Goal: Communication & Community: Answer question/provide support

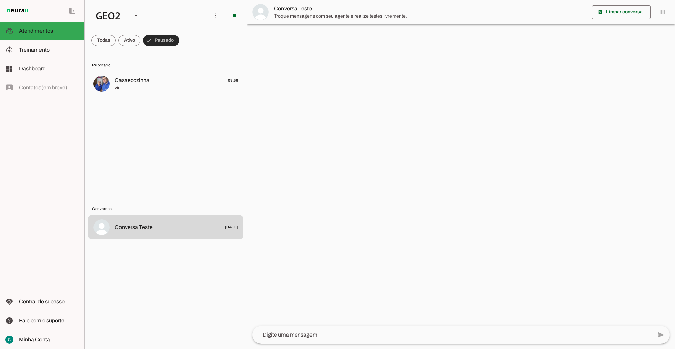
click at [107, 41] on span at bounding box center [103, 40] width 24 height 16
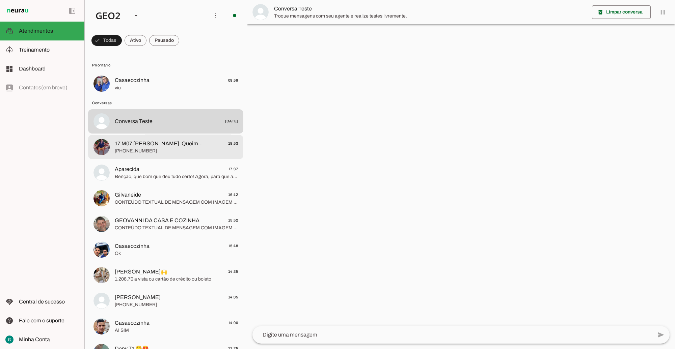
click at [166, 148] on span "[PHONE_NUMBER]" at bounding box center [176, 151] width 123 height 7
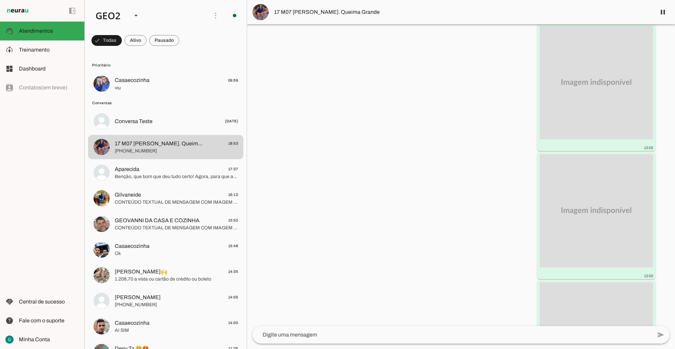
scroll to position [11520, 0]
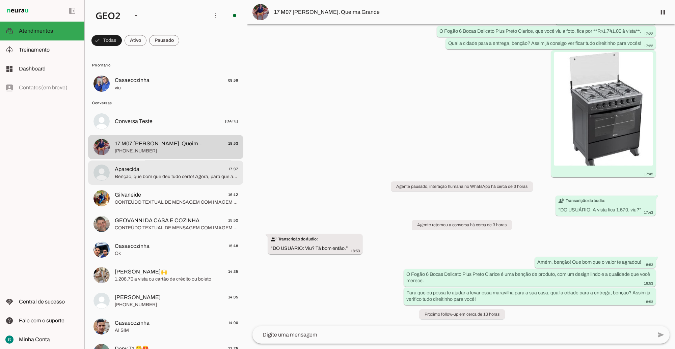
click at [188, 179] on span "Benção, que bom que deu tudo certo! Agora, para que a entrega seja ainda mais a…" at bounding box center [176, 177] width 123 height 7
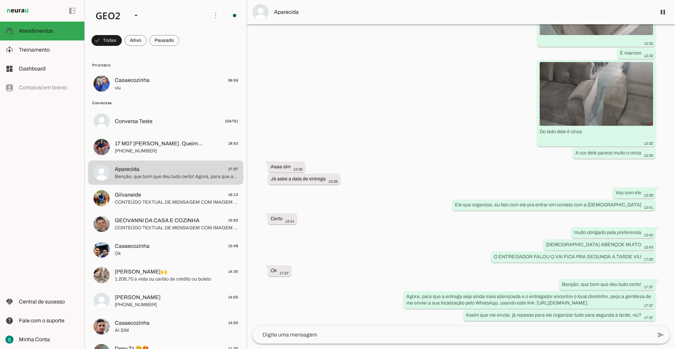
scroll to position [2369, 0]
click at [380, 281] on div "Agente ativado Agente pausado, interação humana no WhatsApp há cerca de 13 hora…" at bounding box center [461, 175] width 428 height 302
